Goal: Navigation & Orientation: Find specific page/section

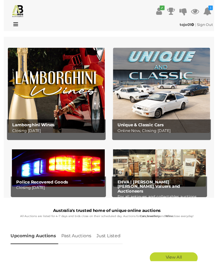
scroll to position [1, 0]
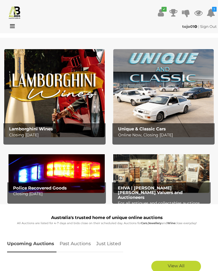
click at [131, 181] on img at bounding box center [161, 171] width 96 height 44
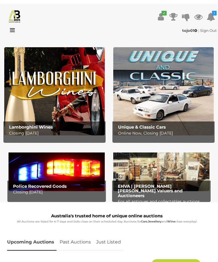
scroll to position [0, 0]
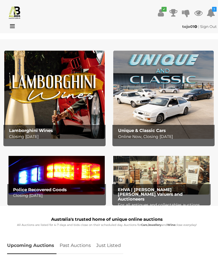
click at [11, 24] on icon at bounding box center [11, 26] width 8 height 6
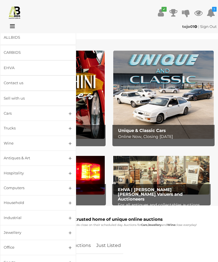
click at [67, 155] on link "Antiques & Art" at bounding box center [38, 157] width 76 height 15
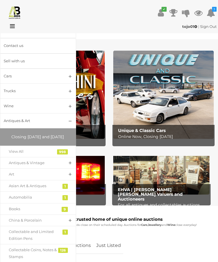
click at [67, 167] on link "Antiques & Vintage" at bounding box center [38, 163] width 76 height 12
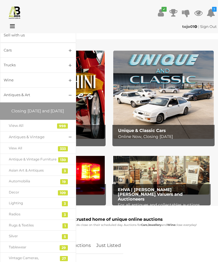
click at [28, 162] on div "Antique & Vintage Furniture" at bounding box center [34, 159] width 50 height 6
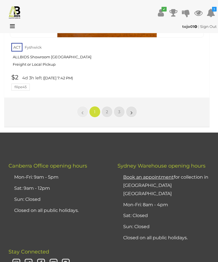
scroll to position [9180, 0]
click at [109, 106] on link "2" at bounding box center [107, 111] width 11 height 11
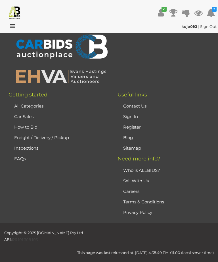
scroll to position [28, 0]
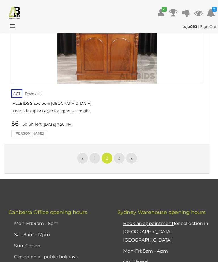
scroll to position [9026, 0]
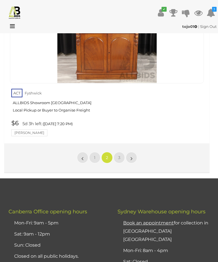
click at [119, 155] on span "3" at bounding box center [119, 157] width 2 height 5
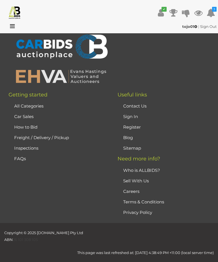
scroll to position [28, 0]
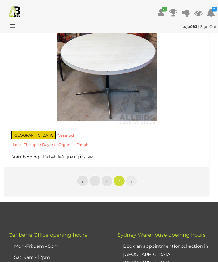
scroll to position [5097, 0]
